Goal: Task Accomplishment & Management: Complete application form

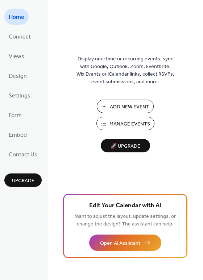
click at [120, 104] on span "Add New Event" at bounding box center [130, 107] width 40 height 8
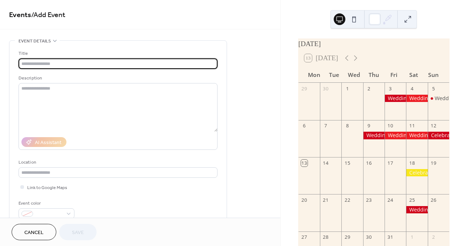
click at [81, 62] on input "text" at bounding box center [118, 64] width 199 height 11
type input "*******"
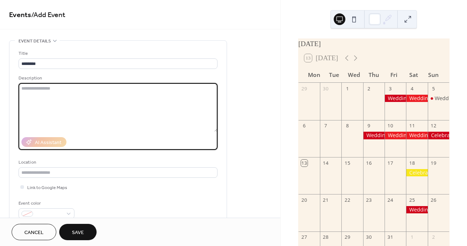
click at [49, 100] on textarea at bounding box center [118, 107] width 199 height 49
type textarea "**********"
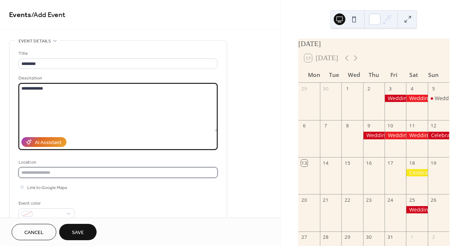
click at [40, 171] on input "text" at bounding box center [118, 173] width 199 height 11
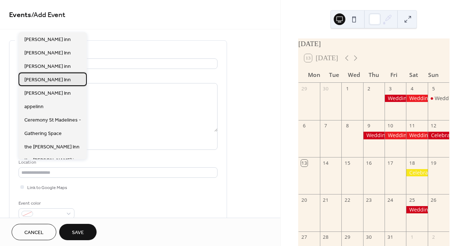
click at [61, 77] on div "[PERSON_NAME] Inn" at bounding box center [53, 79] width 68 height 13
type input "*********"
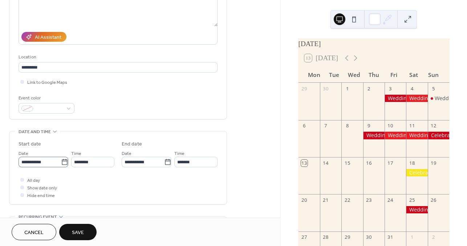
scroll to position [141, 0]
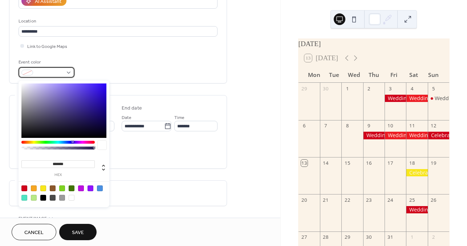
click at [62, 71] on span at bounding box center [49, 73] width 27 height 8
click at [44, 189] on div at bounding box center [43, 189] width 6 height 6
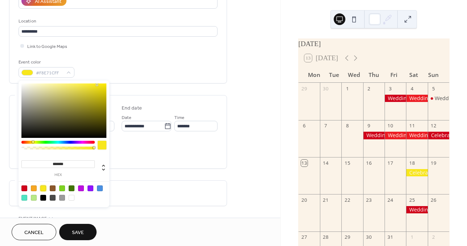
type input "*******"
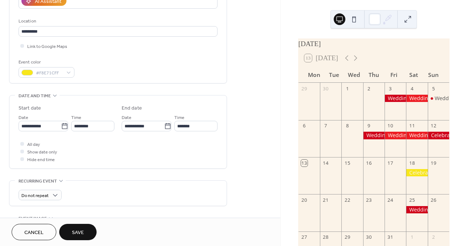
click at [140, 156] on div "All day Show date only Hide end time" at bounding box center [118, 151] width 199 height 23
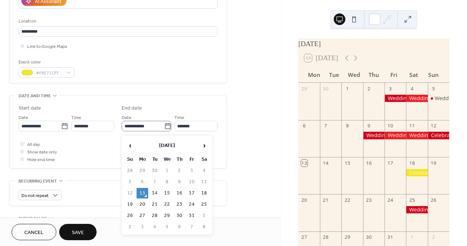
click at [164, 129] on icon at bounding box center [167, 126] width 7 height 7
click at [164, 129] on input "**********" at bounding box center [143, 126] width 43 height 11
click at [204, 146] on span "›" at bounding box center [204, 145] width 11 height 15
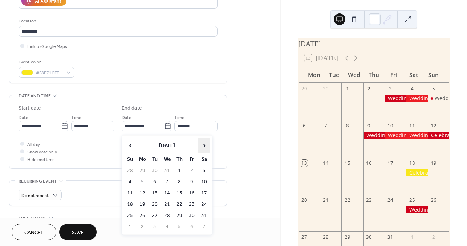
click at [204, 146] on span "›" at bounding box center [204, 145] width 11 height 15
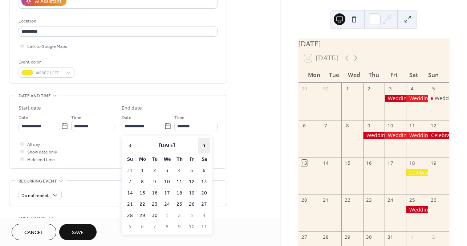
click at [204, 148] on span "›" at bounding box center [204, 145] width 11 height 15
click at [130, 145] on span "‹" at bounding box center [130, 145] width 11 height 15
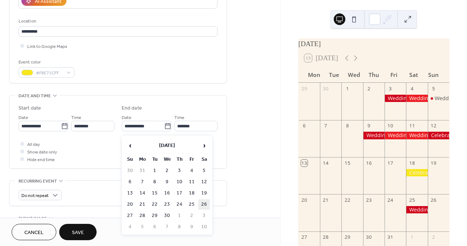
click at [204, 206] on td "26" at bounding box center [204, 204] width 12 height 11
type input "**********"
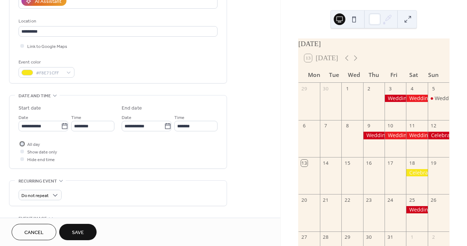
click at [24, 146] on div at bounding box center [22, 144] width 4 height 4
click at [88, 232] on button "Save" at bounding box center [77, 232] width 37 height 16
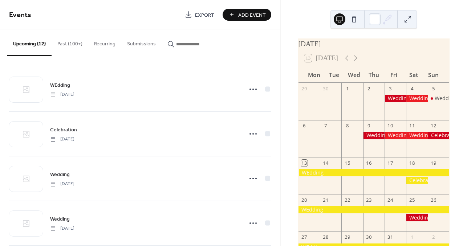
click at [353, 175] on div at bounding box center [374, 172] width 151 height 7
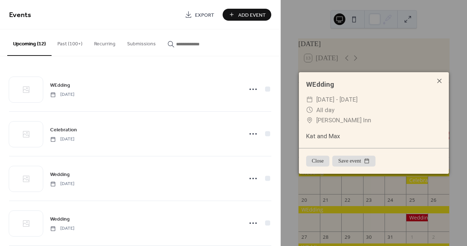
click at [440, 81] on icon at bounding box center [439, 81] width 9 height 9
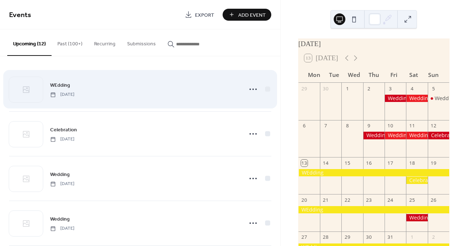
click at [155, 86] on div "WEdding [DATE]" at bounding box center [144, 89] width 188 height 16
click at [114, 91] on div "WEdding [DATE]" at bounding box center [144, 89] width 188 height 16
click at [249, 89] on icon at bounding box center [253, 90] width 12 height 12
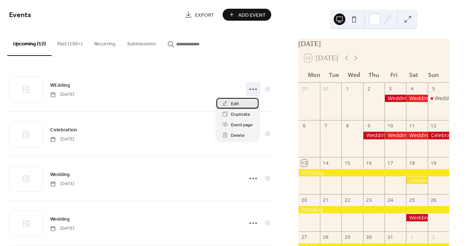
click at [238, 104] on span "Edit" at bounding box center [235, 104] width 8 height 8
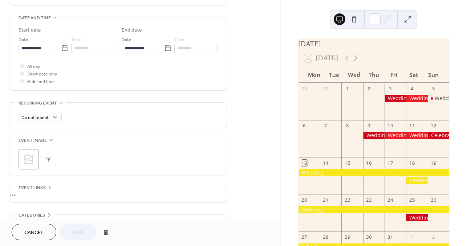
scroll to position [226, 0]
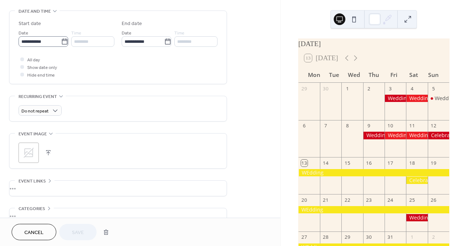
click at [61, 44] on icon at bounding box center [64, 41] width 7 height 7
click at [59, 44] on input "**********" at bounding box center [40, 41] width 43 height 11
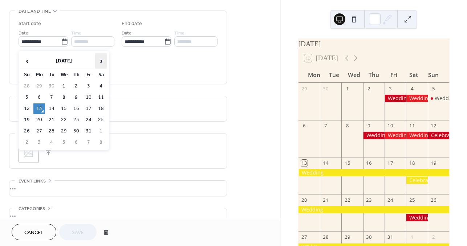
click at [97, 61] on span "›" at bounding box center [101, 61] width 11 height 15
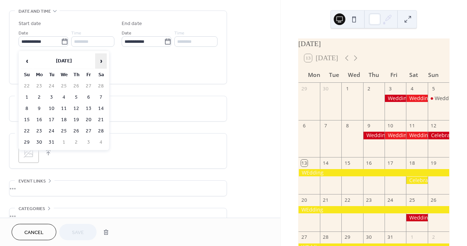
click at [97, 61] on span "›" at bounding box center [101, 61] width 11 height 15
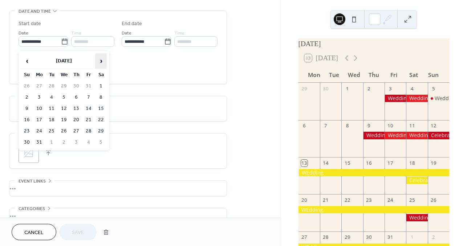
click at [97, 62] on span "›" at bounding box center [101, 61] width 11 height 15
click at [99, 120] on td "26" at bounding box center [101, 120] width 12 height 11
type input "**********"
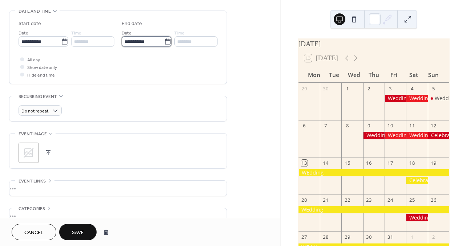
click at [144, 41] on input "**********" at bounding box center [143, 41] width 43 height 11
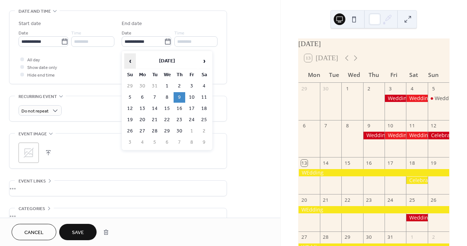
click at [130, 58] on span "‹" at bounding box center [130, 61] width 11 height 15
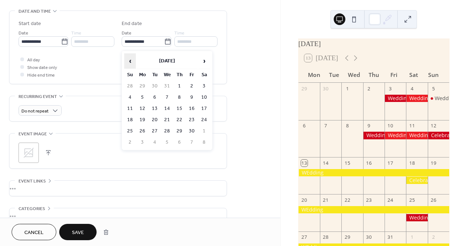
click at [130, 58] on span "‹" at bounding box center [130, 61] width 11 height 15
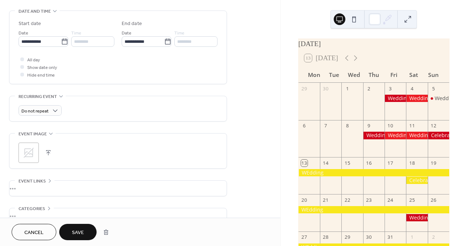
click at [112, 65] on div "All day Show date only Hide end time" at bounding box center [118, 67] width 199 height 23
click at [152, 43] on input "**********" at bounding box center [143, 41] width 43 height 11
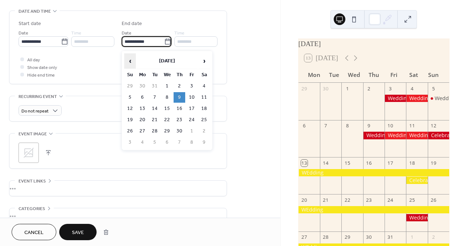
click at [133, 59] on span "‹" at bounding box center [130, 61] width 11 height 15
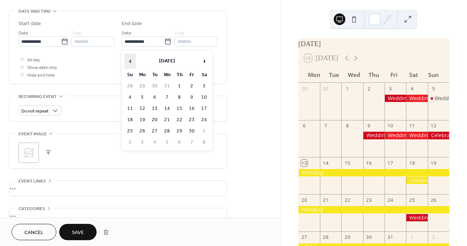
click at [133, 59] on span "‹" at bounding box center [130, 61] width 11 height 15
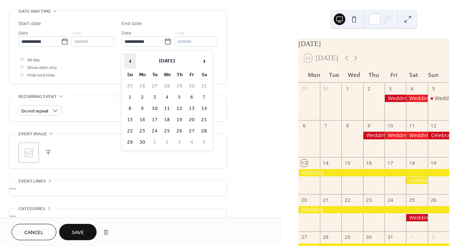
click at [133, 59] on span "‹" at bounding box center [130, 61] width 11 height 15
click at [206, 119] on td "26" at bounding box center [204, 120] width 12 height 11
type input "**********"
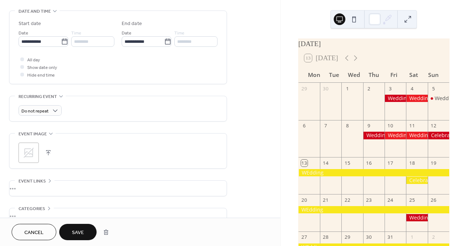
click at [140, 69] on div "All day Show date only Hide end time" at bounding box center [118, 67] width 199 height 23
click at [79, 232] on span "Save" at bounding box center [78, 233] width 12 height 8
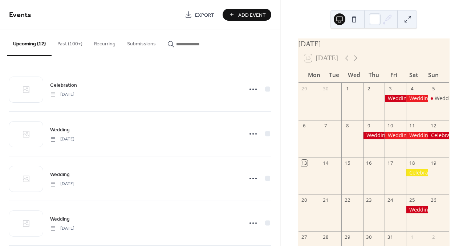
click at [409, 176] on div at bounding box center [416, 172] width 21 height 7
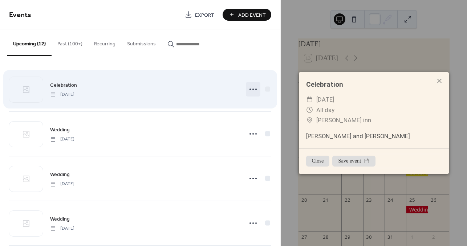
click at [255, 89] on circle at bounding box center [255, 89] width 1 height 1
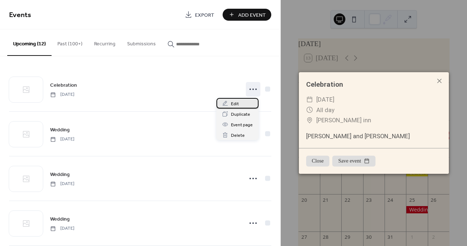
click at [239, 102] on div "Edit" at bounding box center [238, 103] width 42 height 11
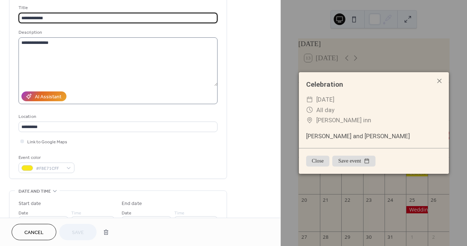
scroll to position [72, 0]
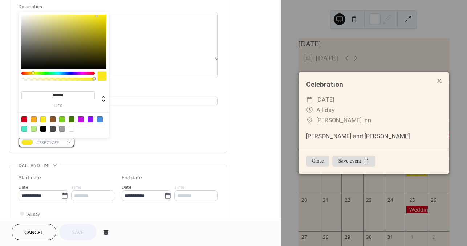
click at [53, 144] on span "#F8E71CFF" at bounding box center [49, 143] width 27 height 8
click at [25, 118] on div at bounding box center [24, 120] width 6 height 6
type input "*******"
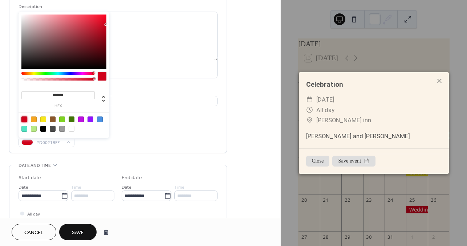
click at [82, 232] on span "Save" at bounding box center [78, 233] width 12 height 8
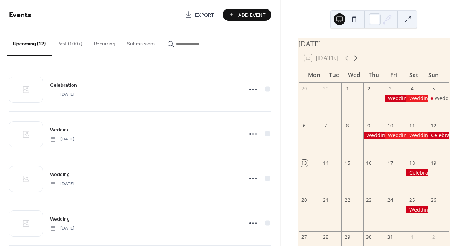
click at [358, 61] on icon at bounding box center [355, 57] width 3 height 5
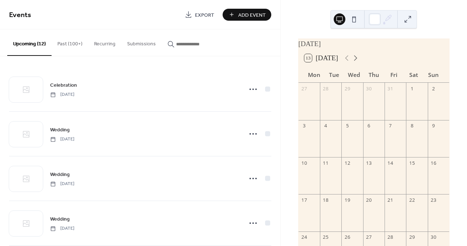
click at [358, 61] on icon at bounding box center [355, 57] width 3 height 5
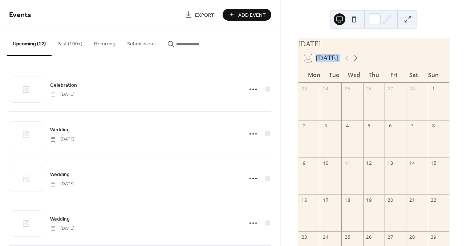
click at [358, 61] on icon at bounding box center [355, 57] width 3 height 5
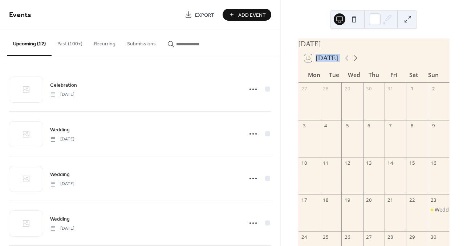
click at [358, 61] on icon at bounding box center [355, 57] width 3 height 5
click at [348, 60] on icon at bounding box center [347, 58] width 9 height 9
